Goal: Check status: Check status

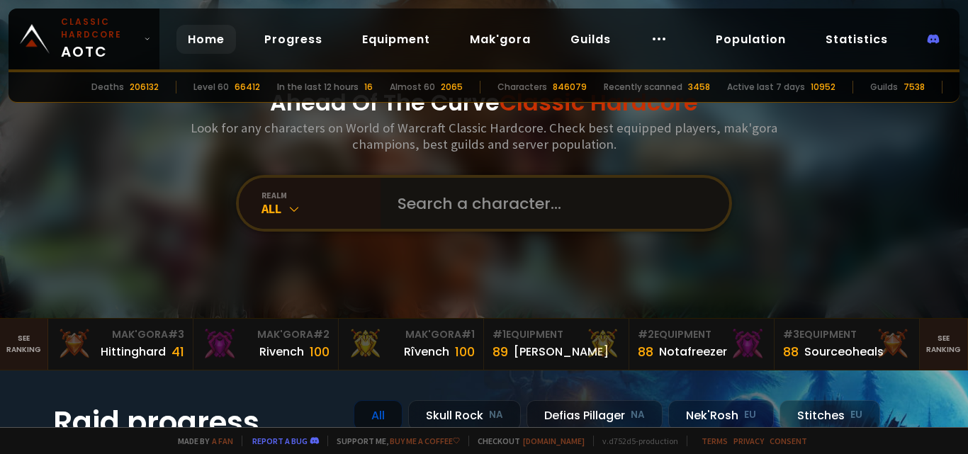
click at [481, 201] on input "text" at bounding box center [550, 203] width 323 height 51
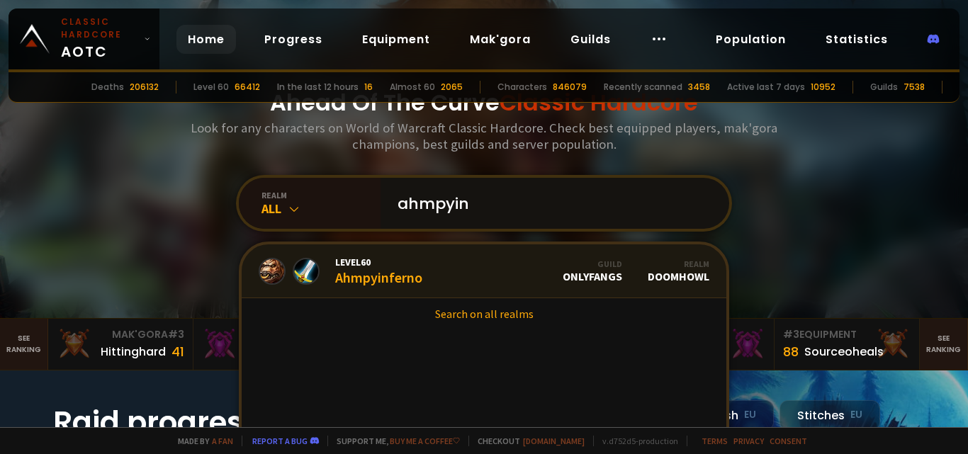
type input "ahmpyin"
click at [413, 276] on div "Level 60 Ahmpyinferno" at bounding box center [378, 271] width 87 height 30
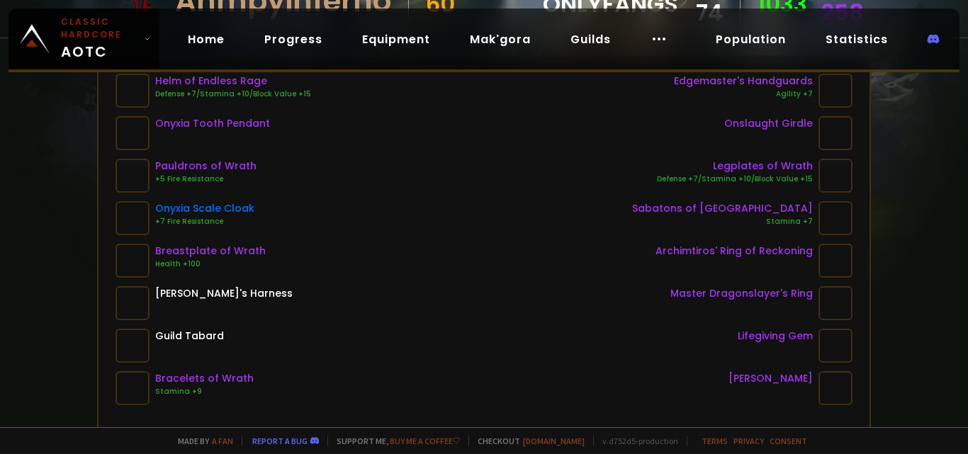
scroll to position [71, 0]
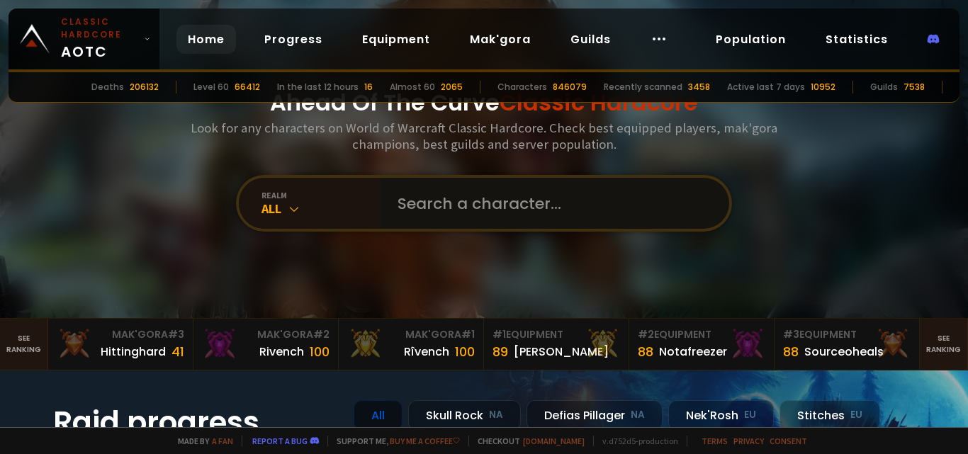
click at [492, 201] on input "text" at bounding box center [550, 203] width 323 height 51
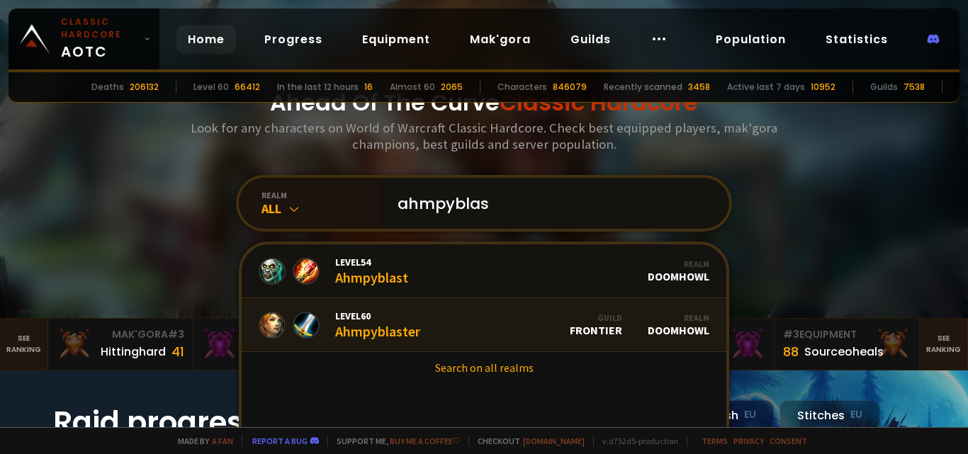
type input "ahmpyblas"
click at [431, 324] on link "Level 60 Ahmpyblaster Guild Frontier Realm Doomhowl" at bounding box center [484, 325] width 485 height 54
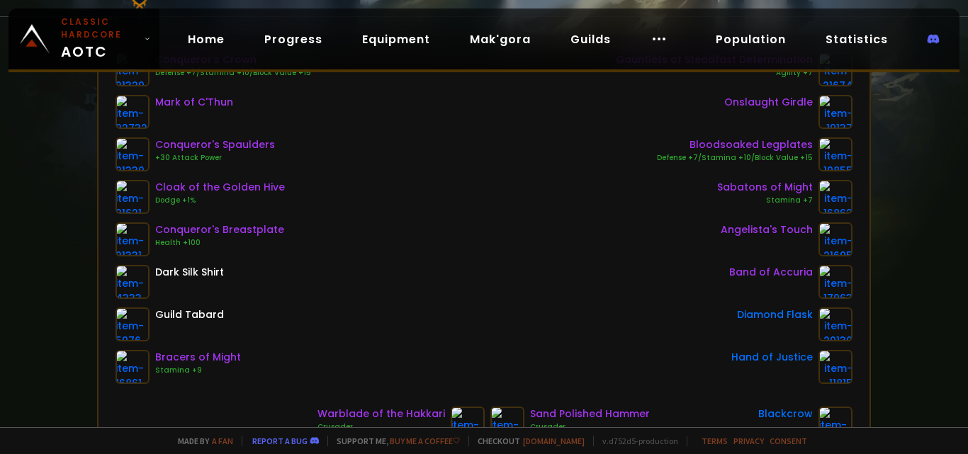
scroll to position [71, 0]
